Goal: Check status: Check status

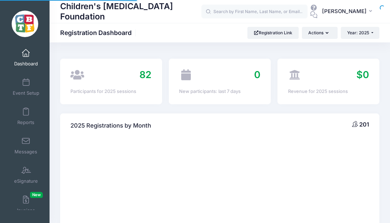
select select
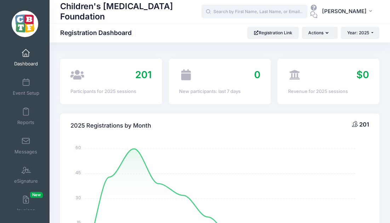
click at [245, 15] on input "text" at bounding box center [254, 12] width 106 height 14
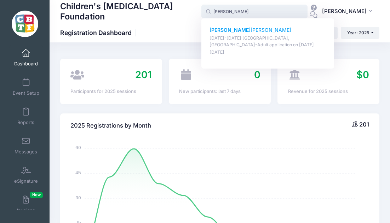
click at [247, 30] on p "[PERSON_NAME]" at bounding box center [267, 30] width 117 height 7
type input "[PERSON_NAME] ([DATE]-[DATE] [GEOGRAPHIC_DATA], [GEOGRAPHIC_DATA]-Adult applica…"
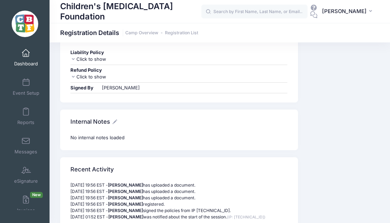
scroll to position [2249, 0]
